Goal: Task Accomplishment & Management: Manage account settings

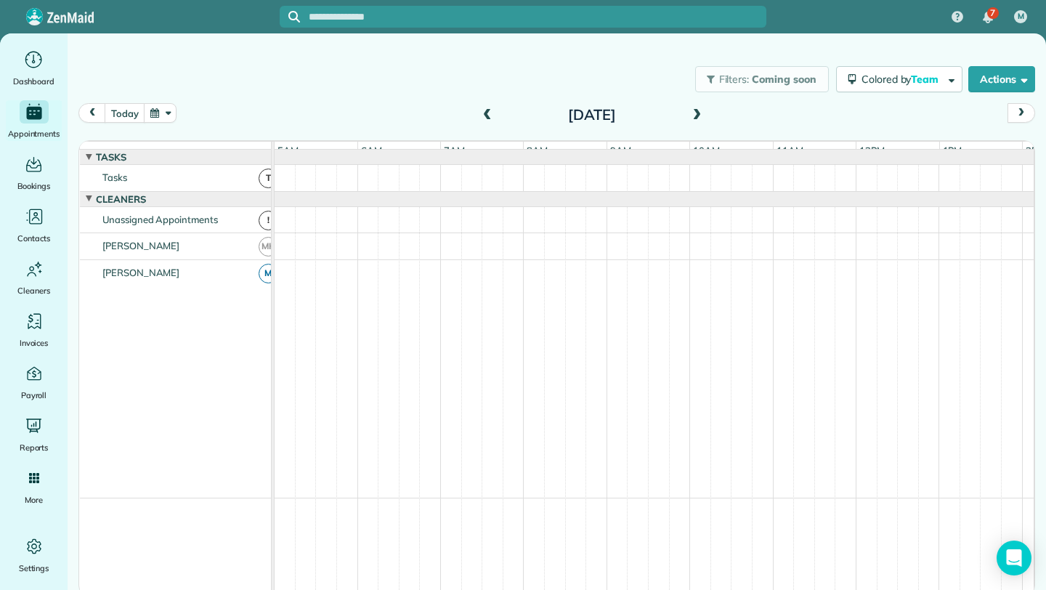
scroll to position [0, 84]
click at [132, 114] on button "today" at bounding box center [125, 113] width 40 height 20
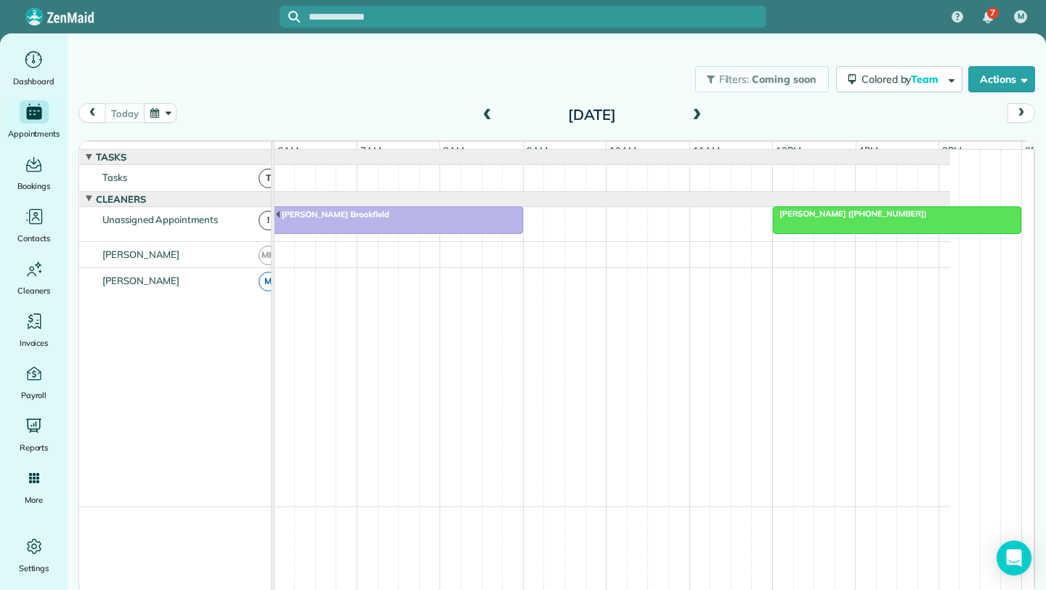
click at [696, 114] on span at bounding box center [697, 115] width 16 height 13
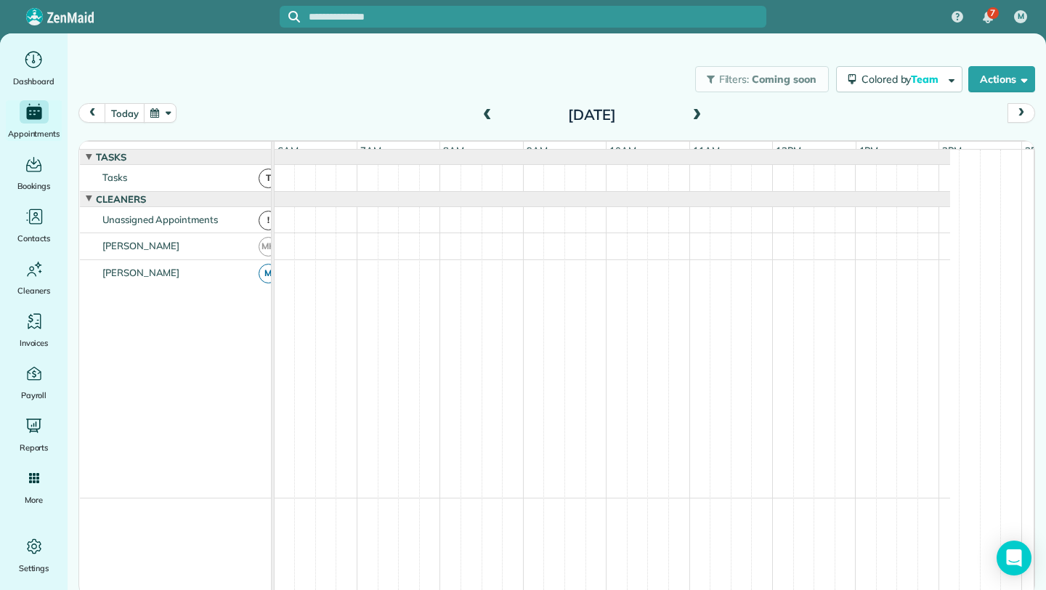
click at [702, 109] on span at bounding box center [697, 115] width 16 height 13
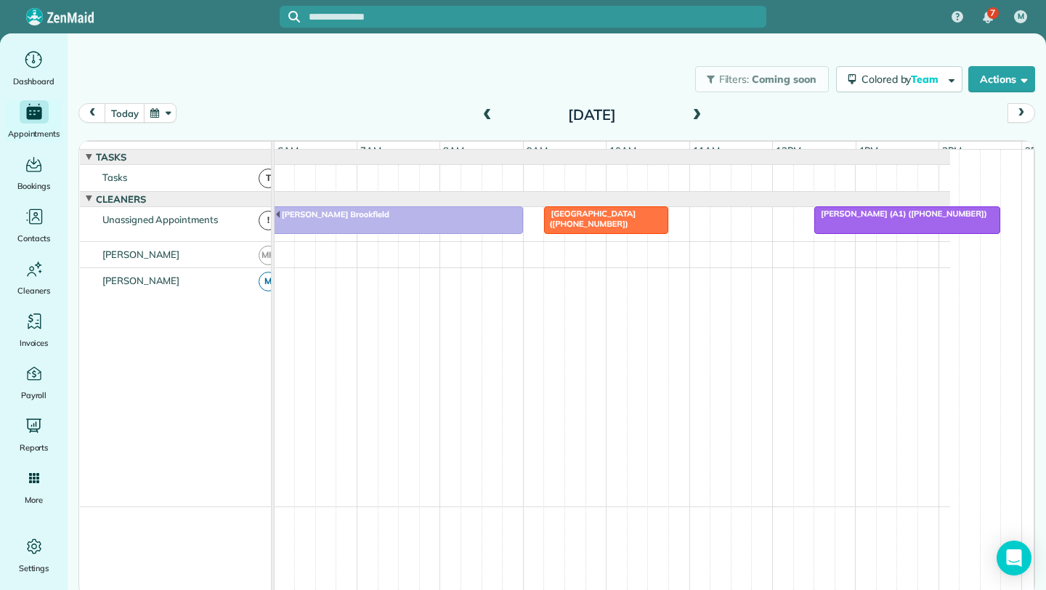
click at [702, 109] on span at bounding box center [697, 115] width 16 height 13
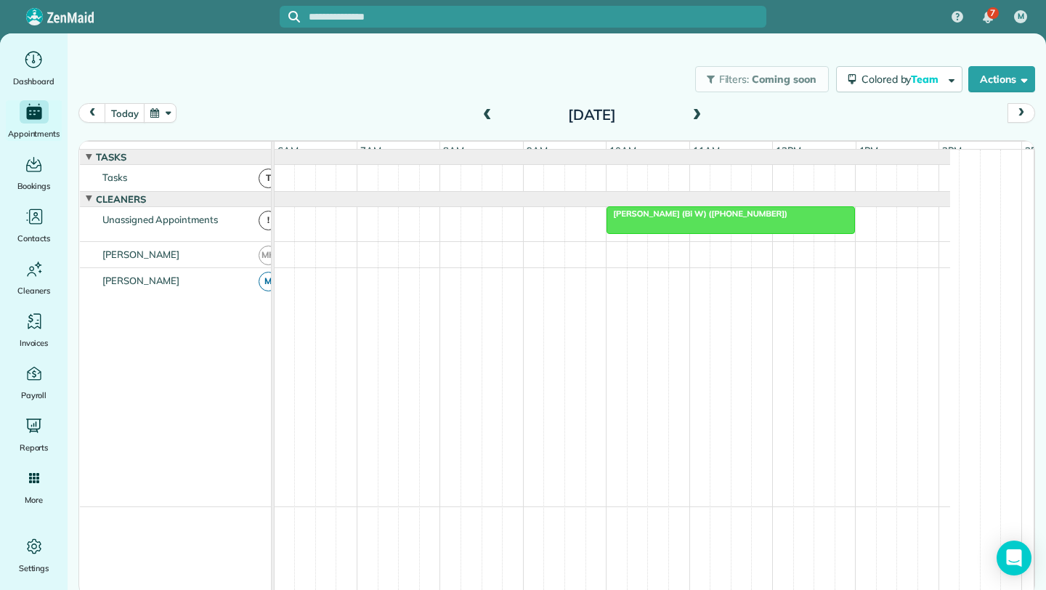
click at [702, 109] on span at bounding box center [697, 115] width 16 height 13
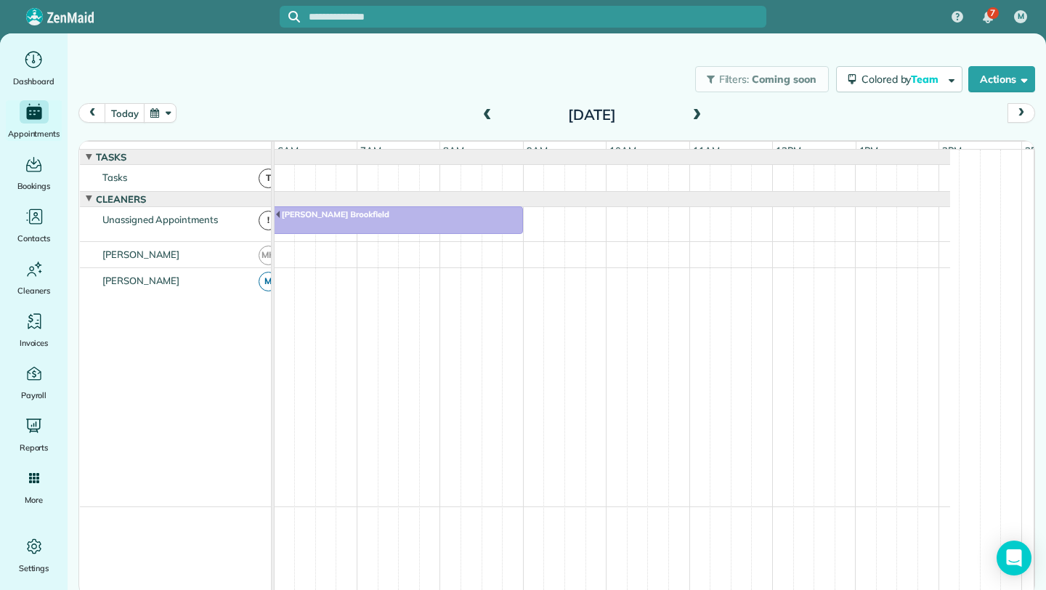
click at [702, 109] on span at bounding box center [697, 115] width 16 height 13
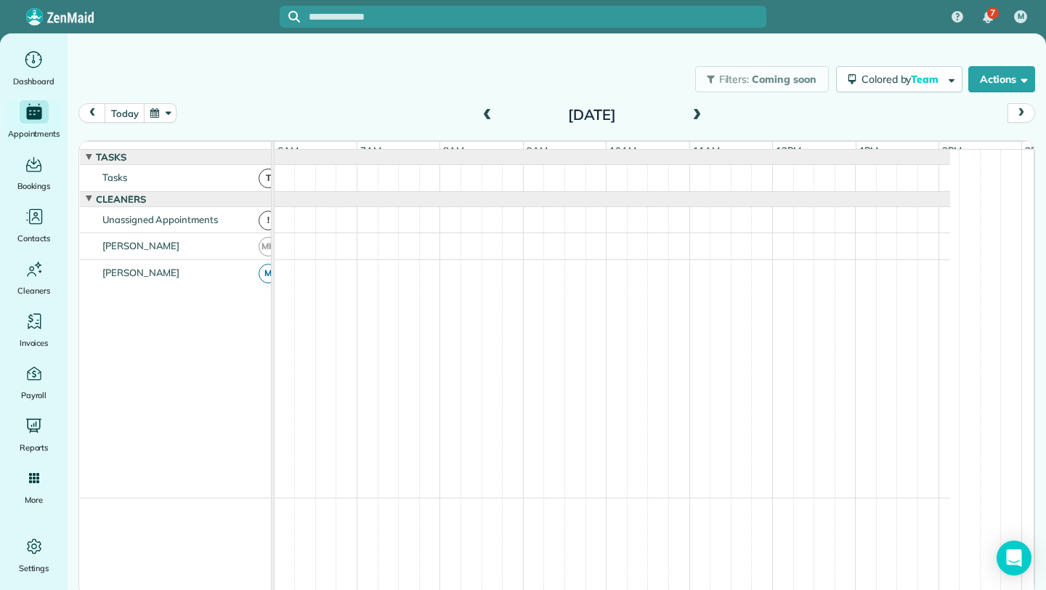
click at [700, 112] on span at bounding box center [697, 115] width 16 height 13
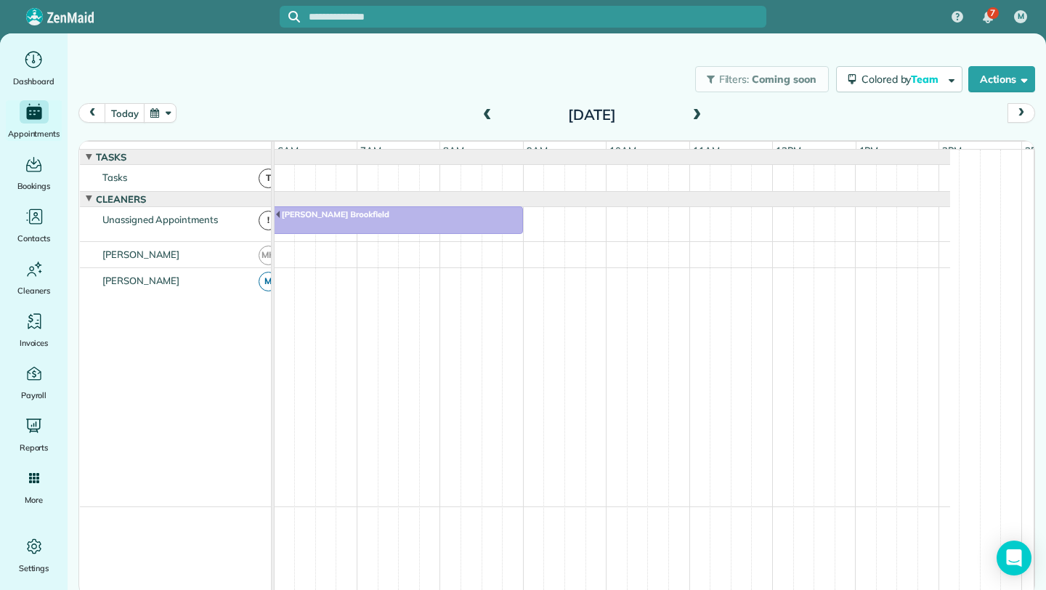
click at [700, 112] on span at bounding box center [697, 115] width 16 height 13
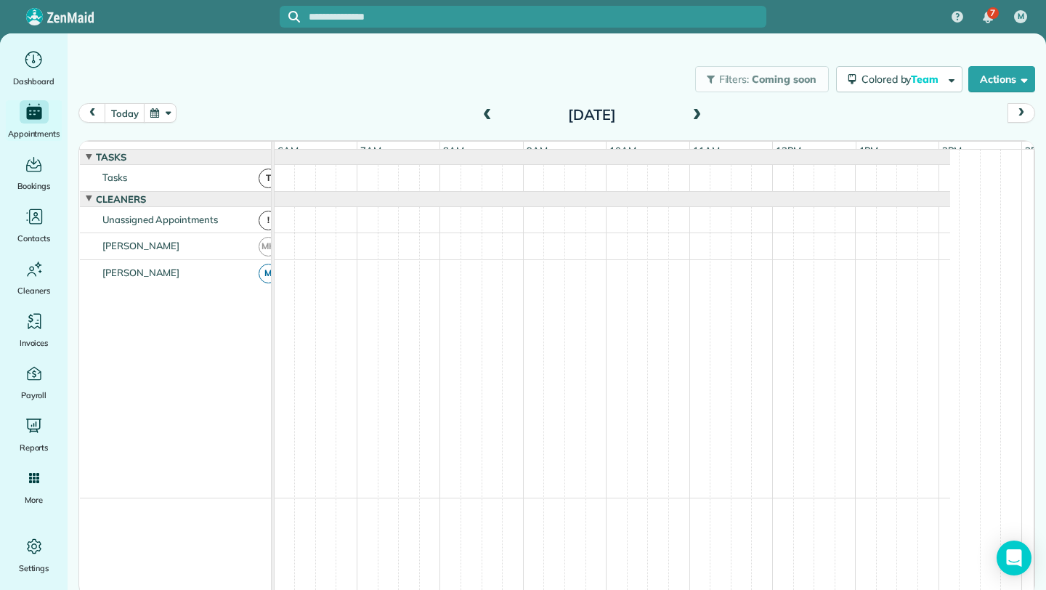
click at [484, 113] on span at bounding box center [487, 115] width 16 height 13
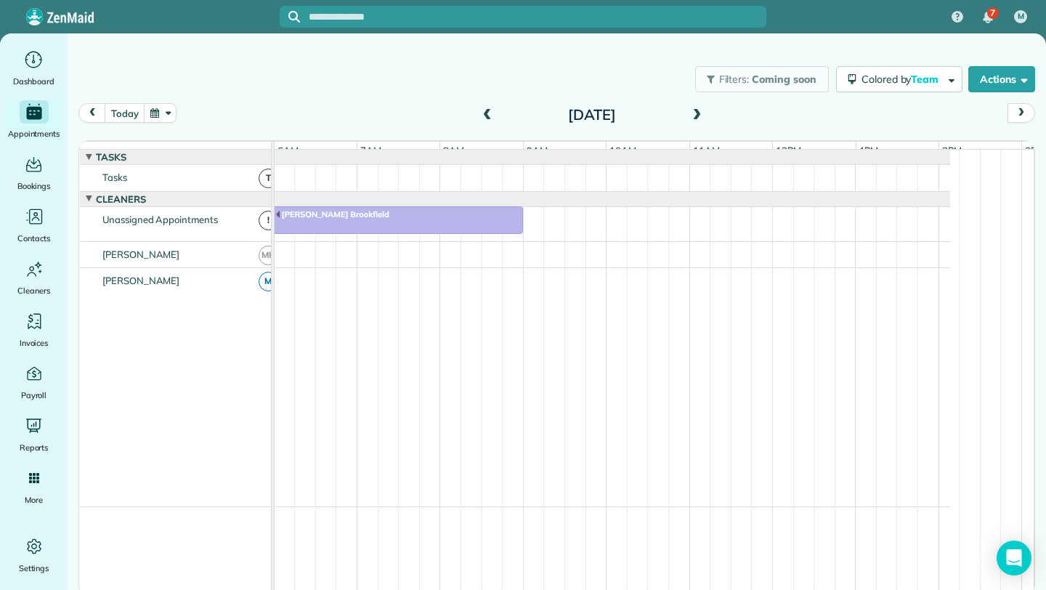
click at [700, 110] on span at bounding box center [697, 115] width 16 height 13
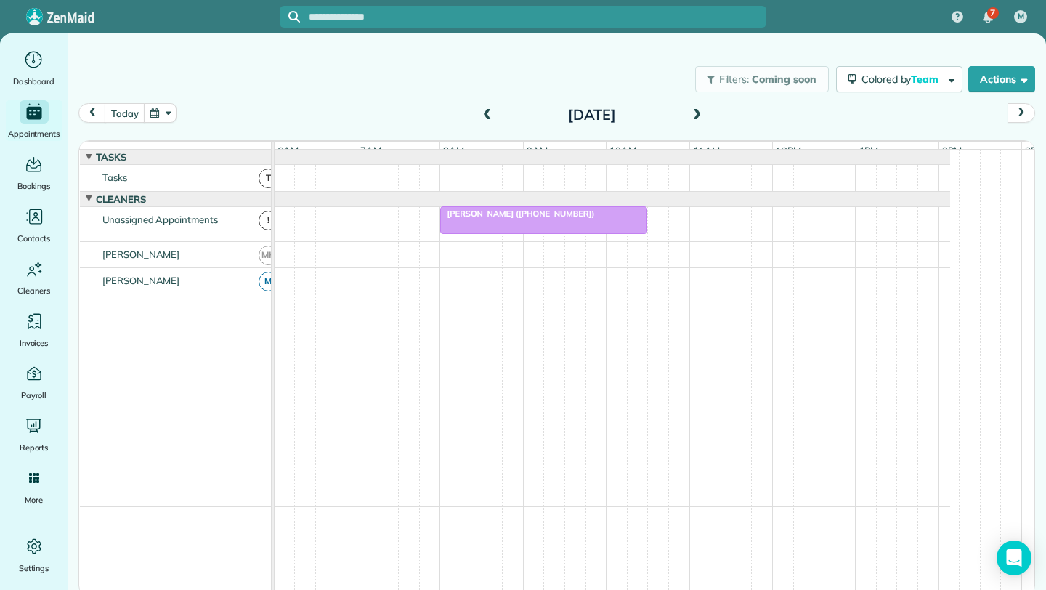
click at [582, 219] on div "Katie Thomas (+15704664548)" at bounding box center [544, 213] width 198 height 10
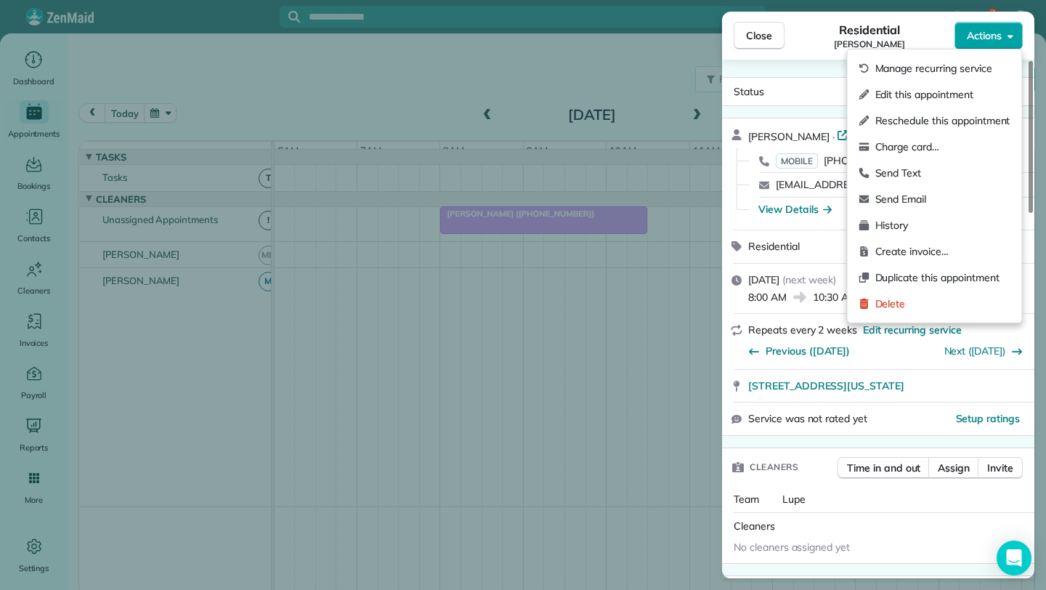
click at [1000, 34] on span "Actions" at bounding box center [984, 35] width 35 height 15
click at [888, 68] on span "Manage recurring service" at bounding box center [942, 68] width 135 height 15
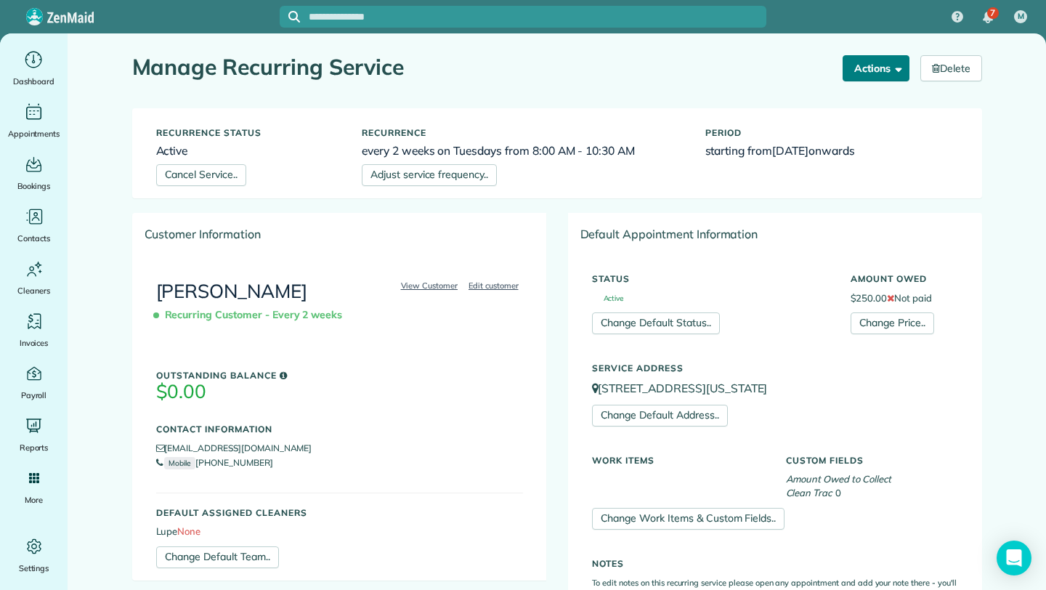
click at [888, 81] on button "Actions" at bounding box center [876, 68] width 67 height 26
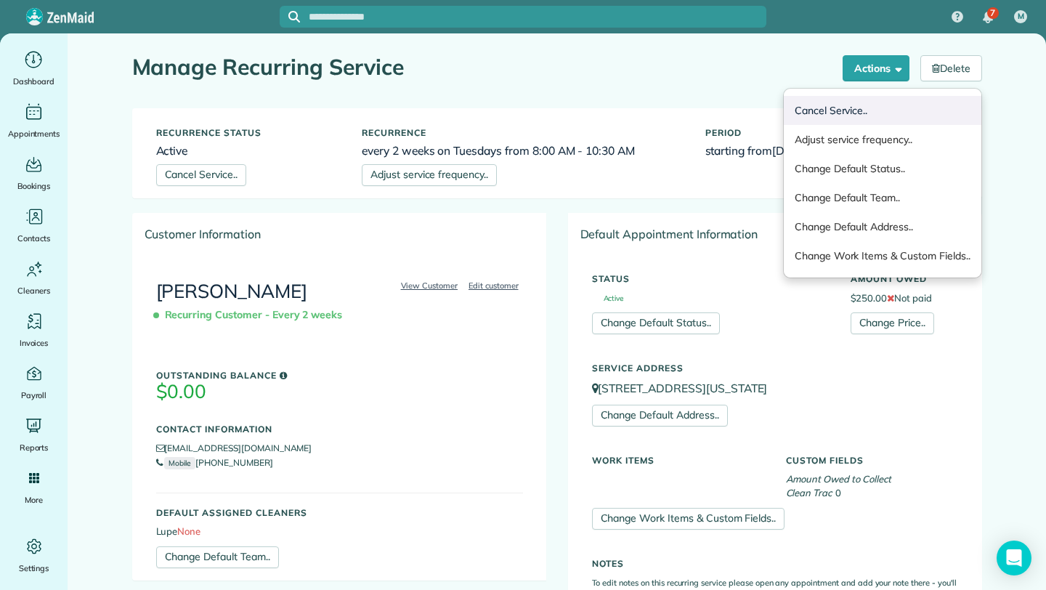
click at [853, 108] on link "Cancel Service.." at bounding box center [883, 110] width 198 height 29
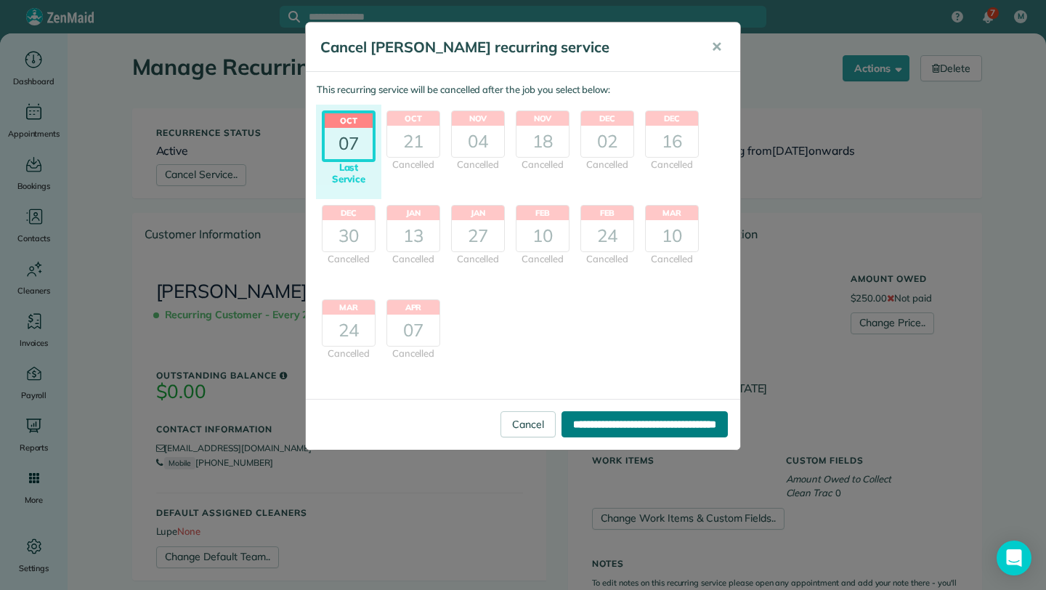
click at [655, 421] on input "**********" at bounding box center [645, 424] width 166 height 26
